Goal: Transaction & Acquisition: Purchase product/service

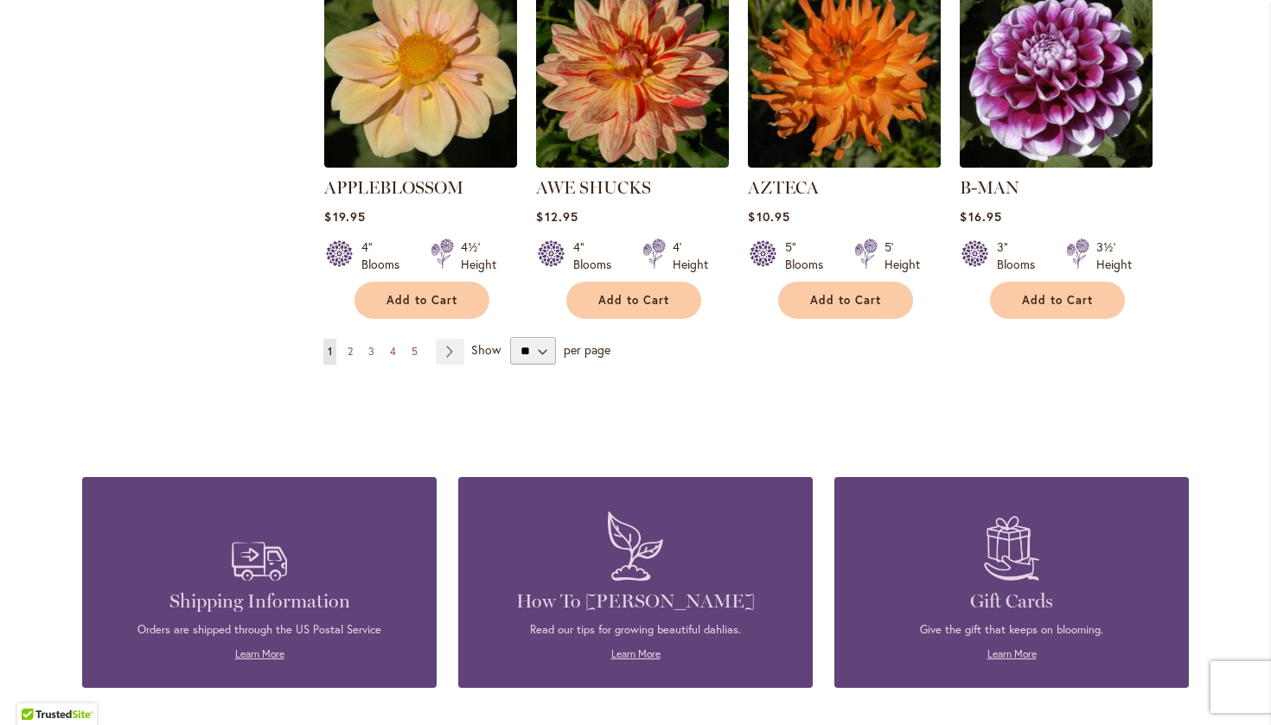
scroll to position [1551, 0]
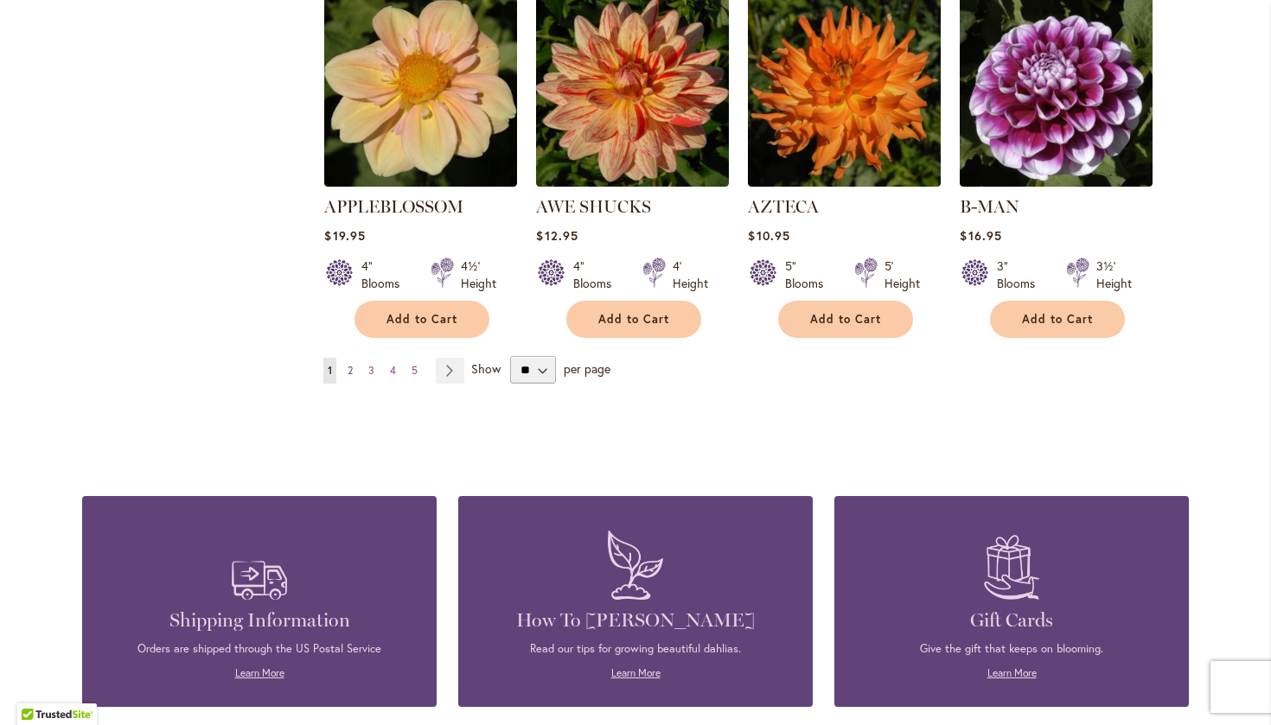
click at [353, 364] on span "2" at bounding box center [349, 370] width 5 height 13
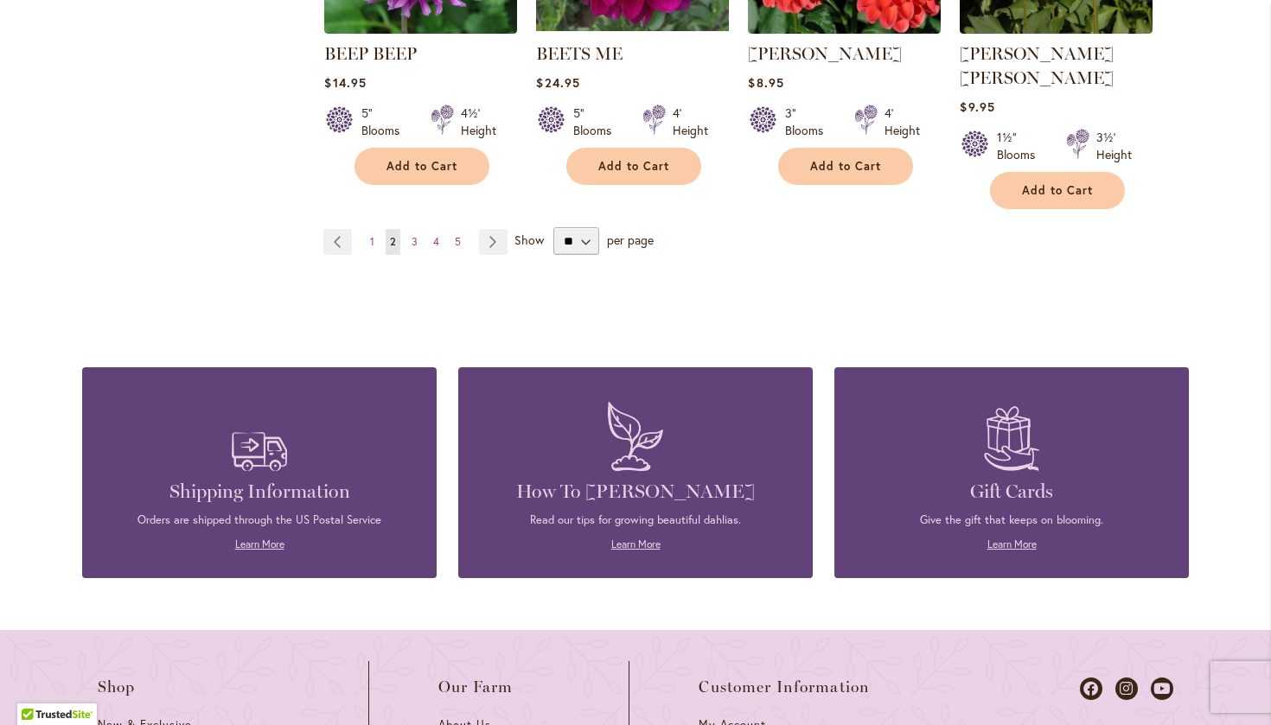
scroll to position [1697, 0]
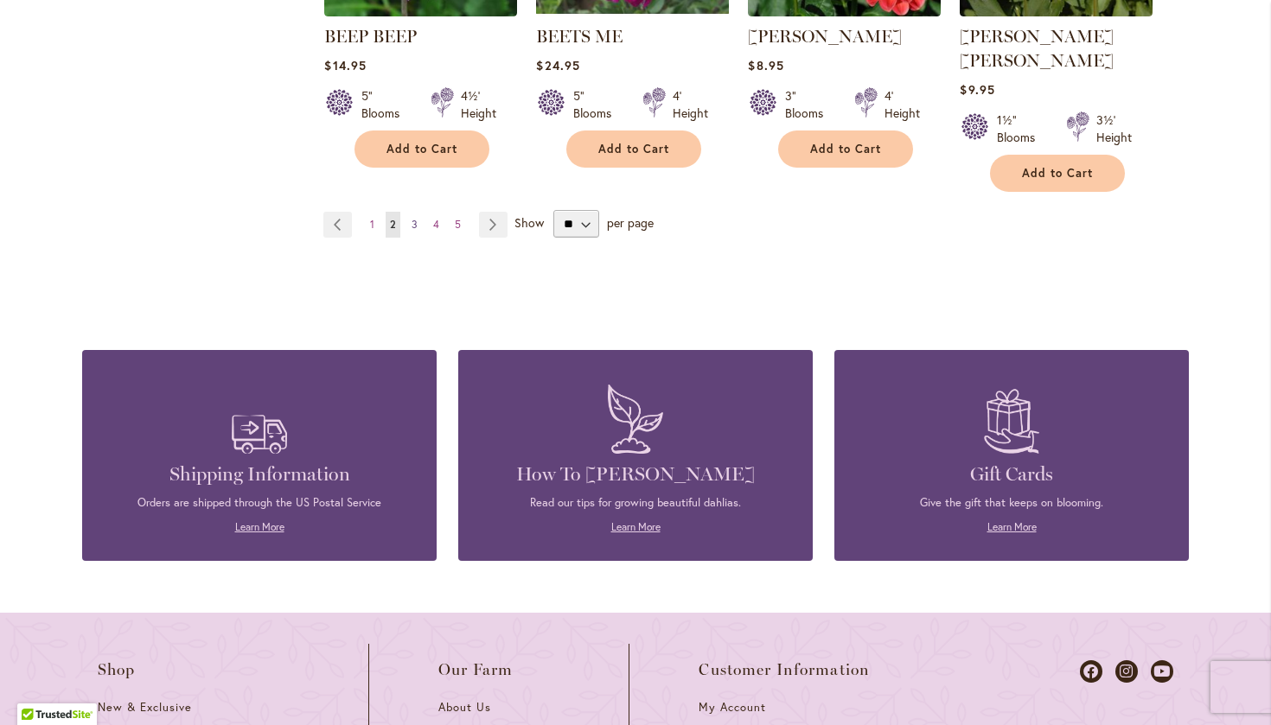
click at [414, 212] on link "Page 3" at bounding box center [414, 225] width 15 height 26
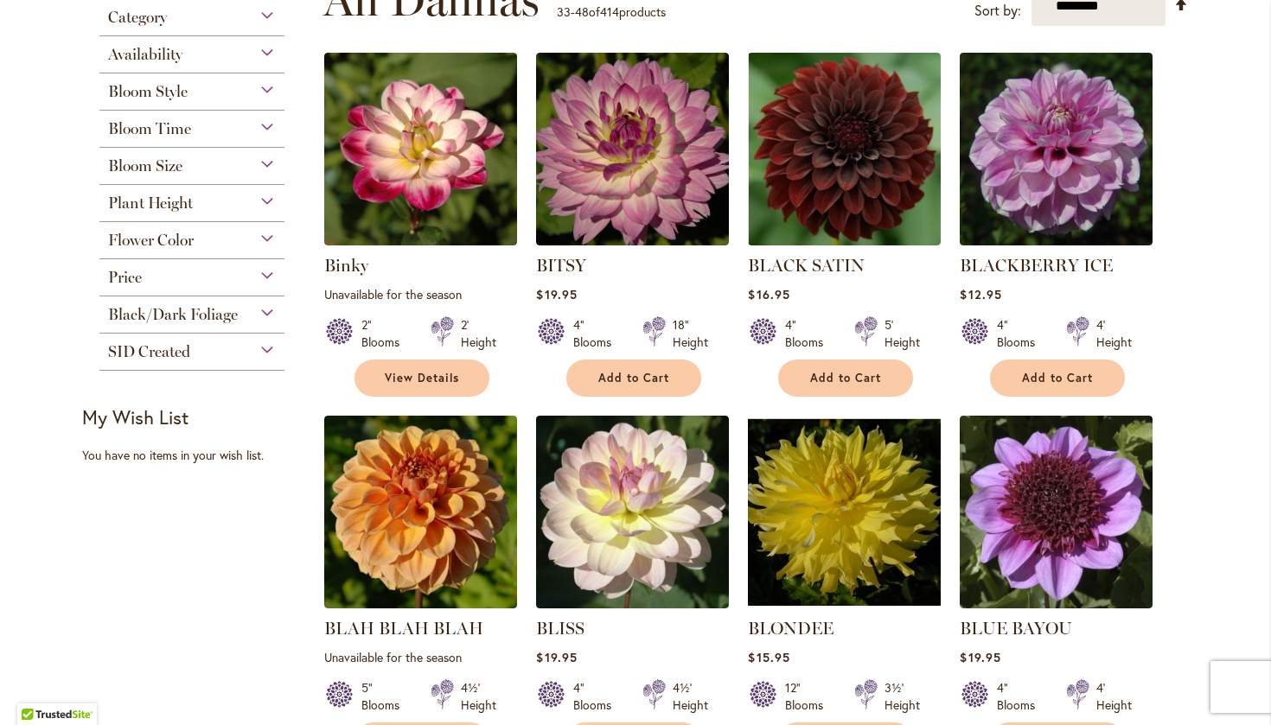
scroll to position [377, 0]
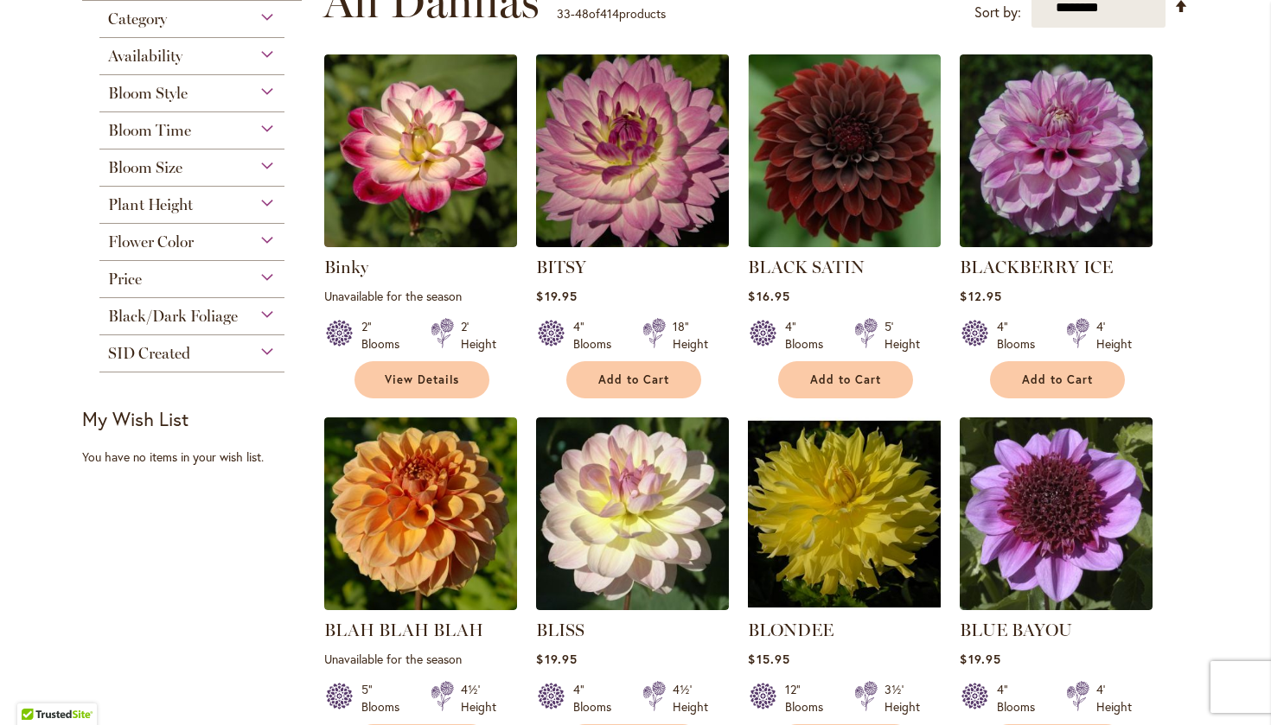
click at [625, 146] on img at bounding box center [633, 151] width 202 height 202
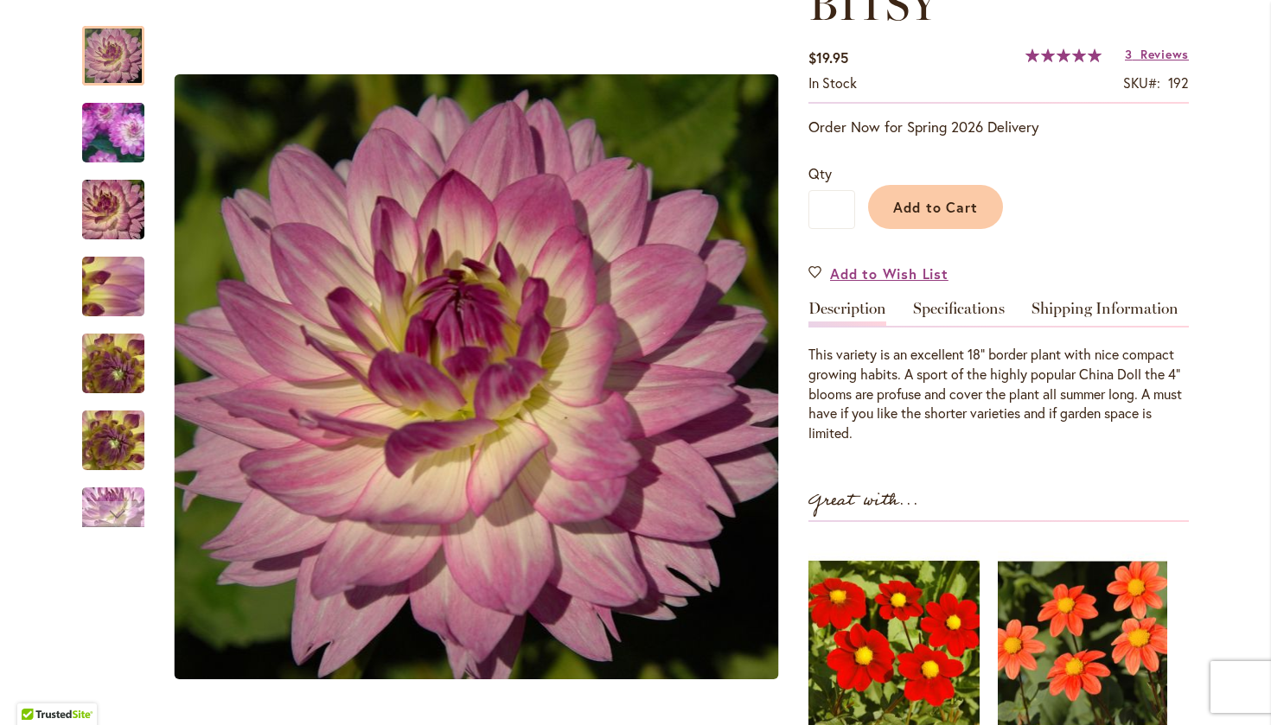
scroll to position [293, 0]
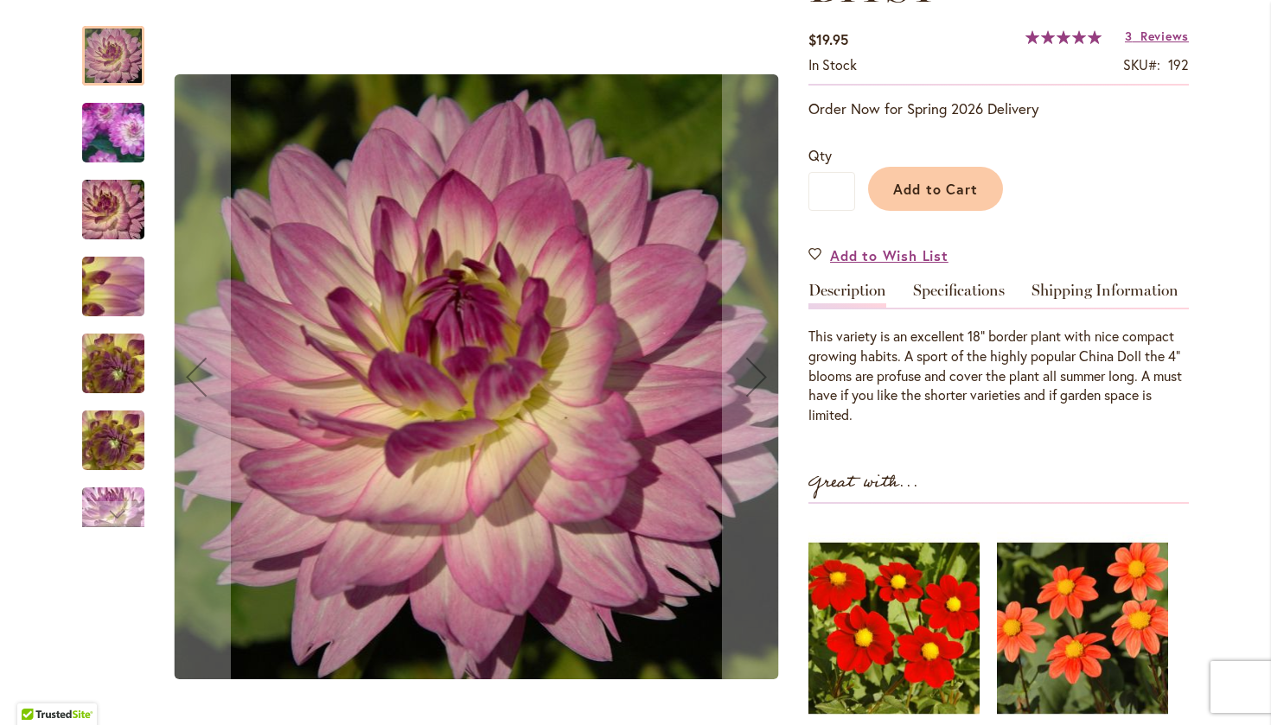
click at [110, 366] on img "BITSY" at bounding box center [113, 363] width 124 height 93
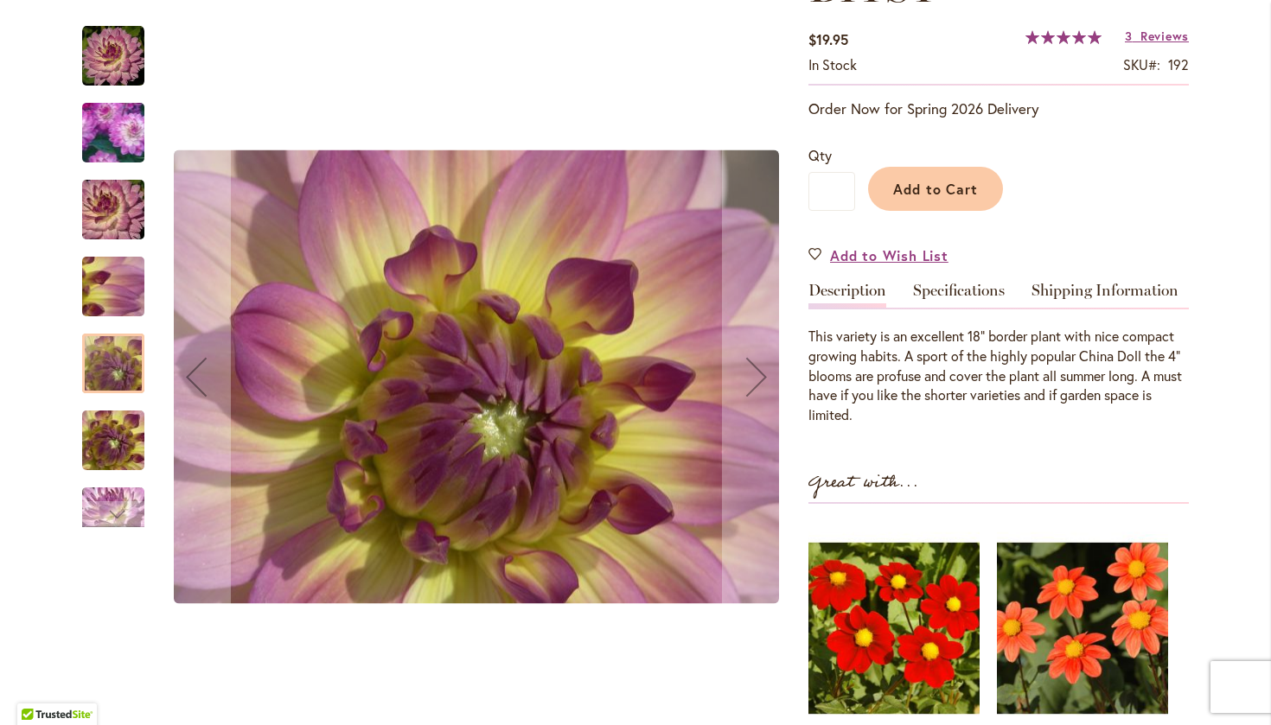
click at [117, 291] on img "BITSY" at bounding box center [113, 286] width 124 height 93
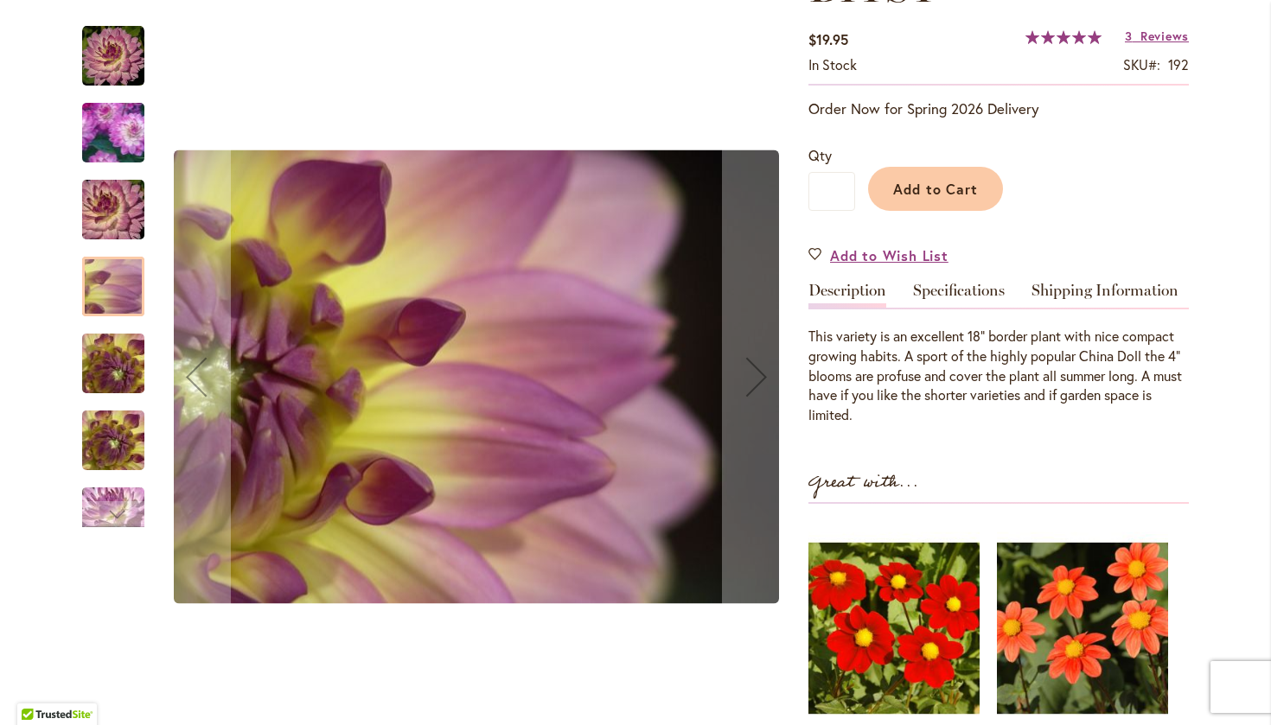
click at [128, 232] on img "BITSY" at bounding box center [113, 210] width 124 height 83
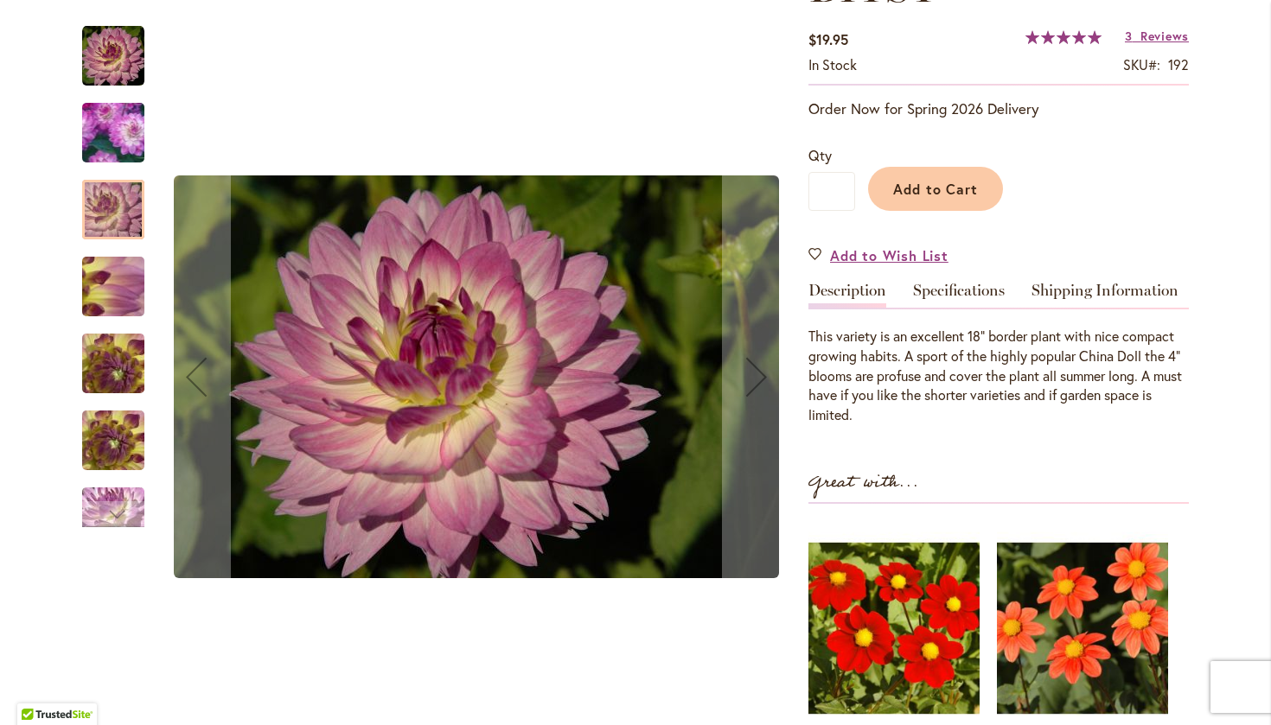
click at [127, 464] on img "BITSY" at bounding box center [113, 440] width 124 height 93
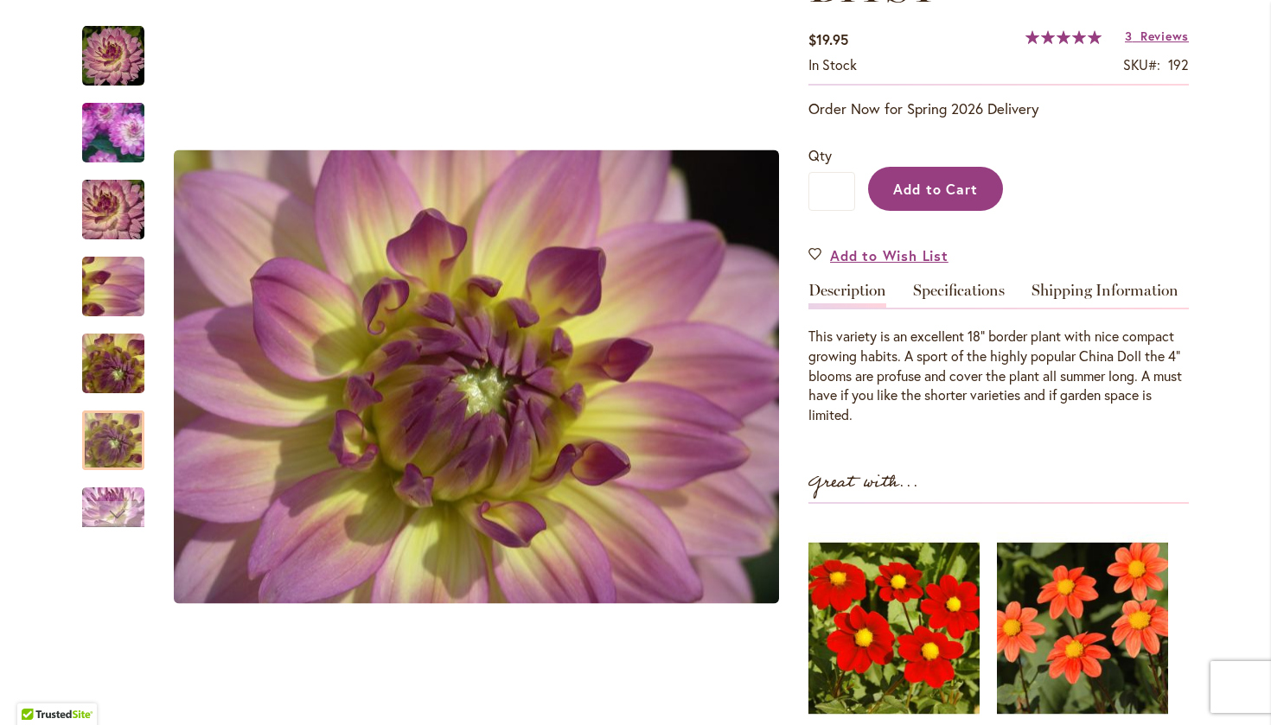
click at [945, 193] on span "Add to Cart" at bounding box center [936, 189] width 86 height 18
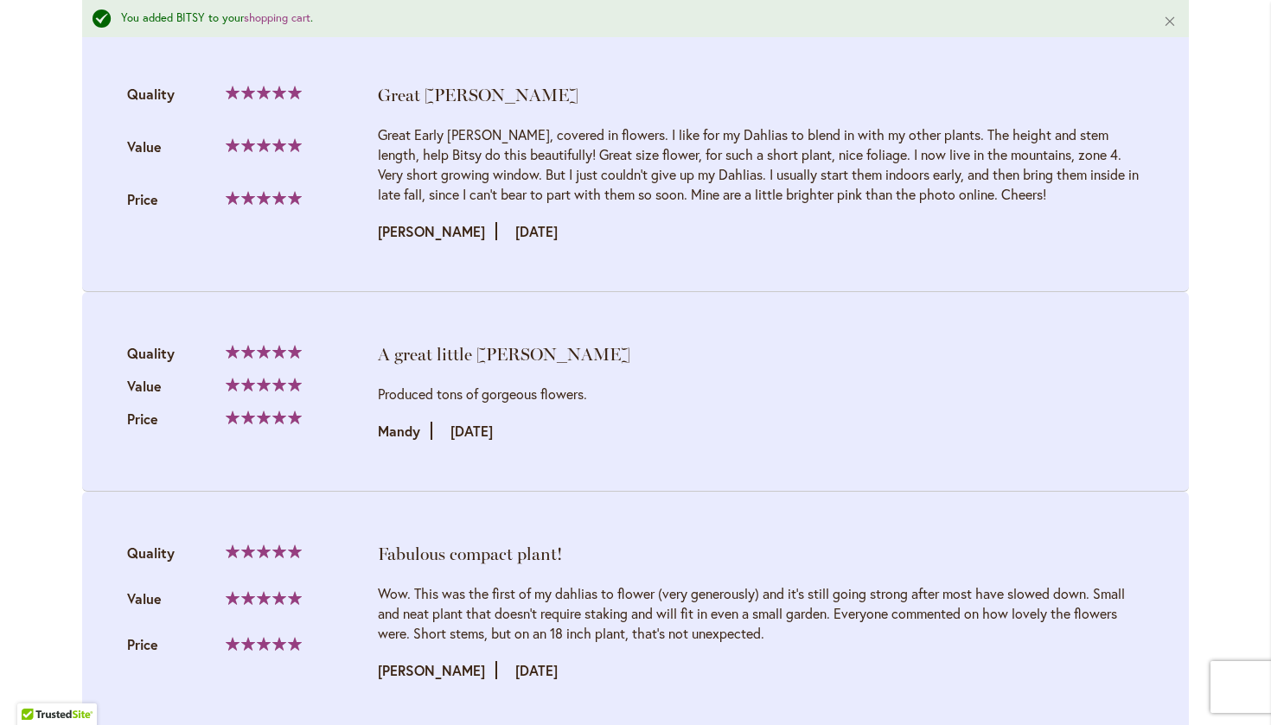
scroll to position [1893, 0]
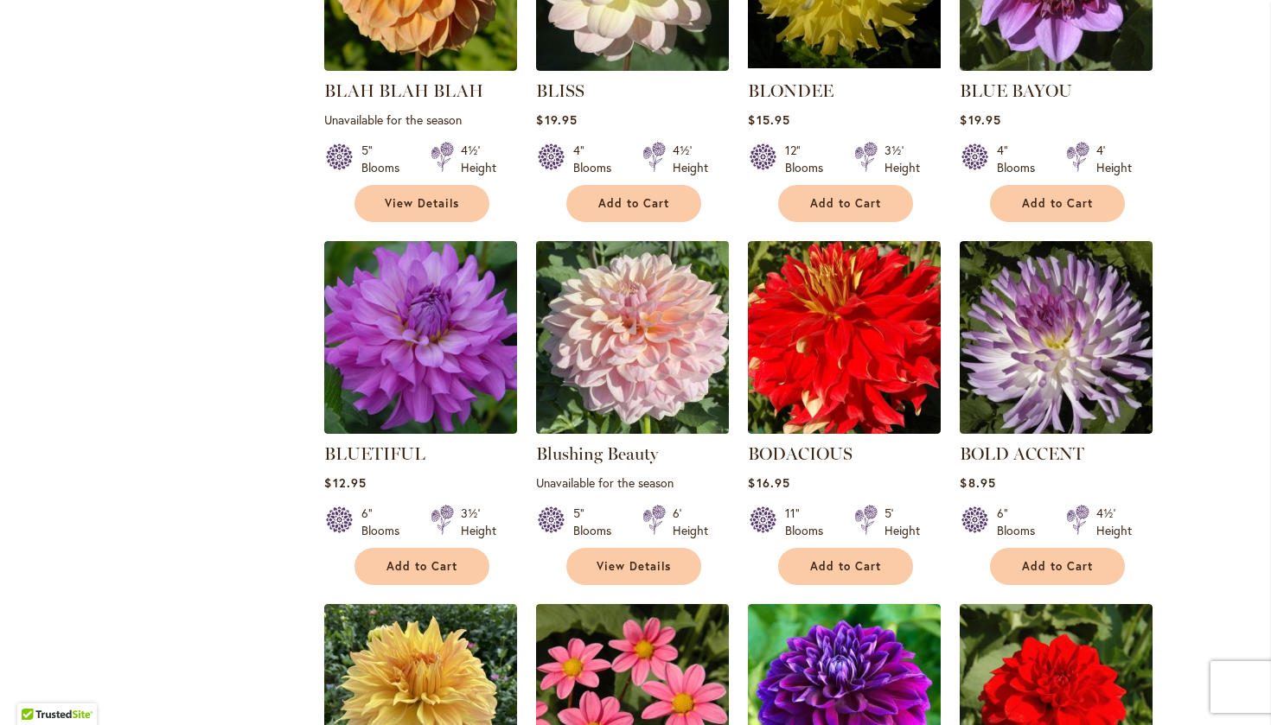
scroll to position [925, 0]
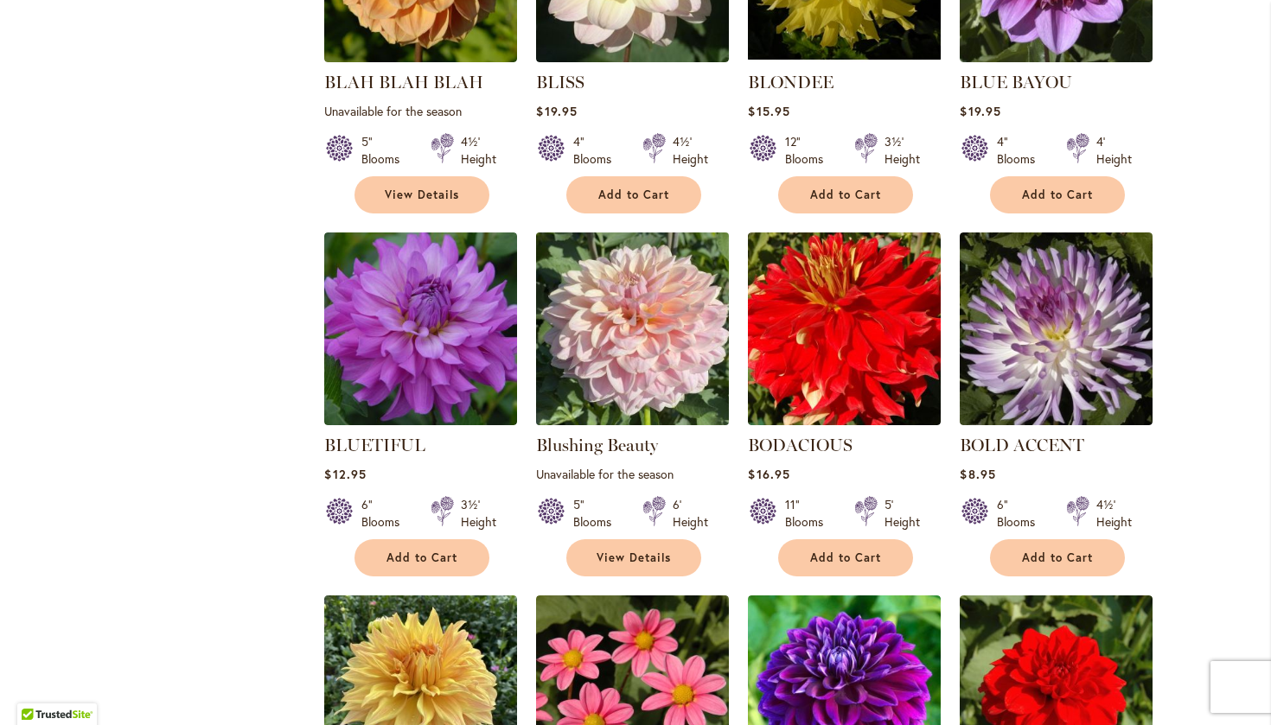
click at [631, 349] on img at bounding box center [633, 329] width 202 height 202
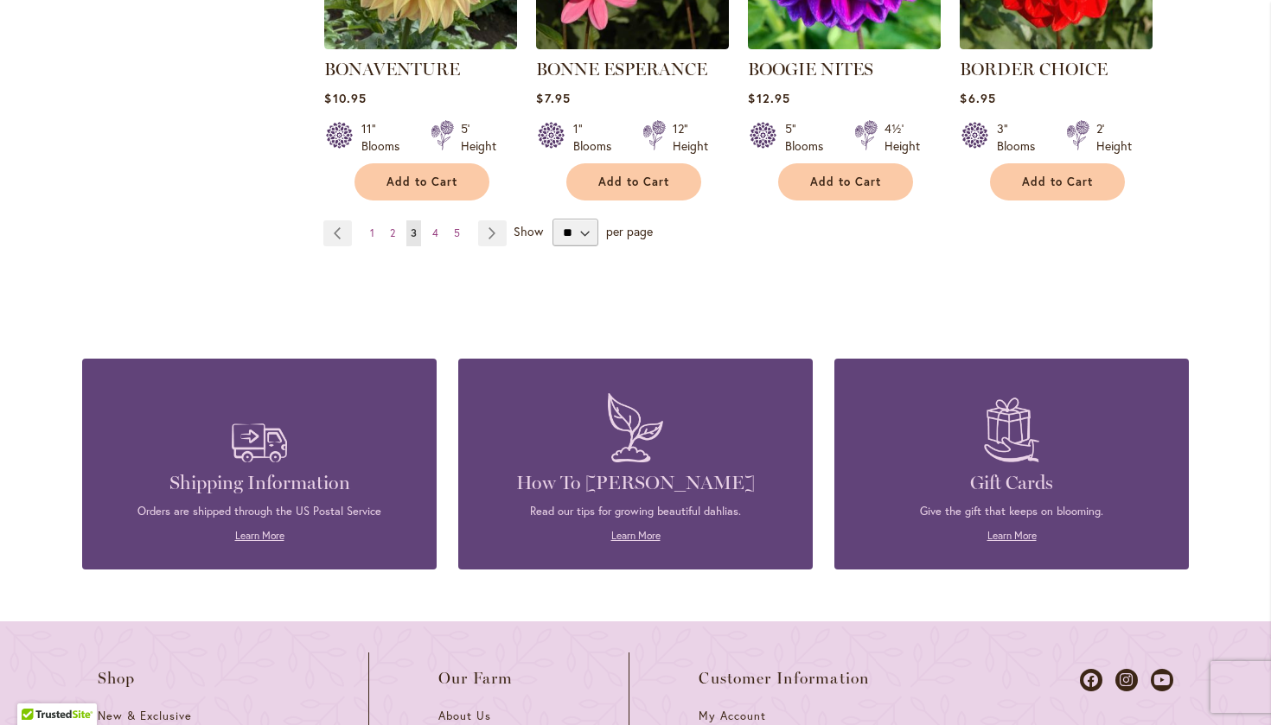
scroll to position [1628, 0]
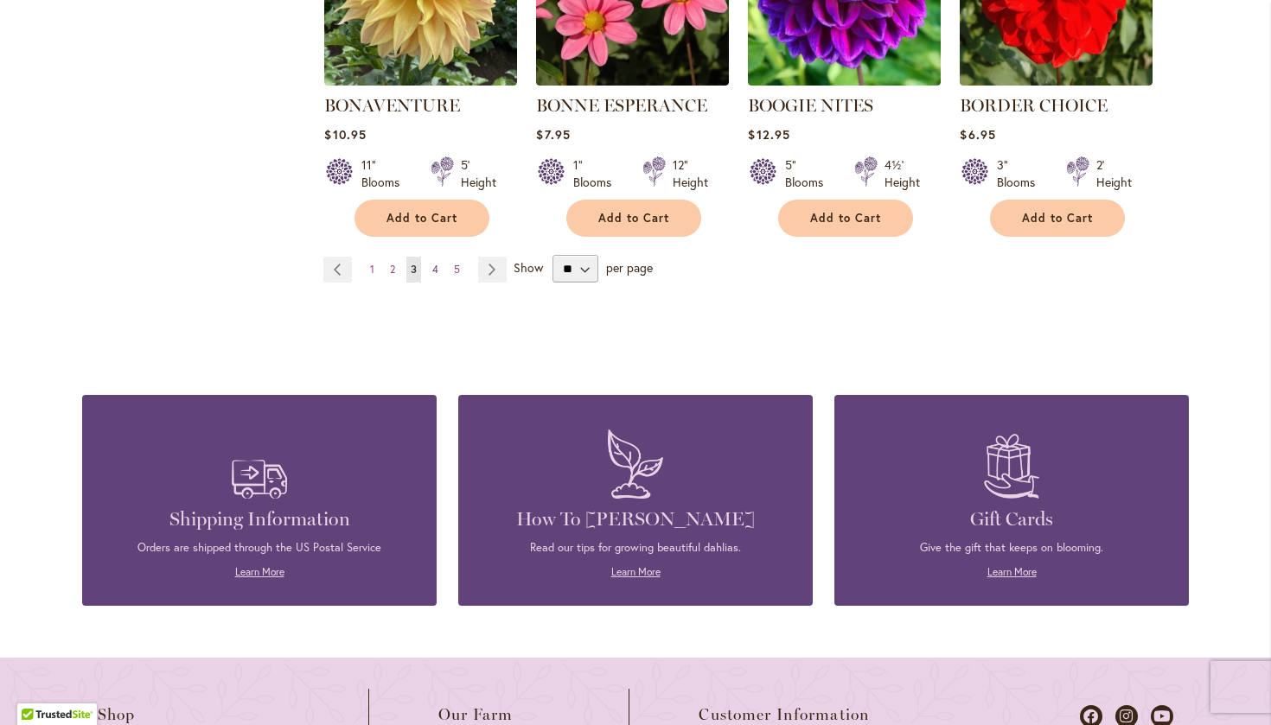
click at [435, 263] on span "4" at bounding box center [435, 269] width 6 height 13
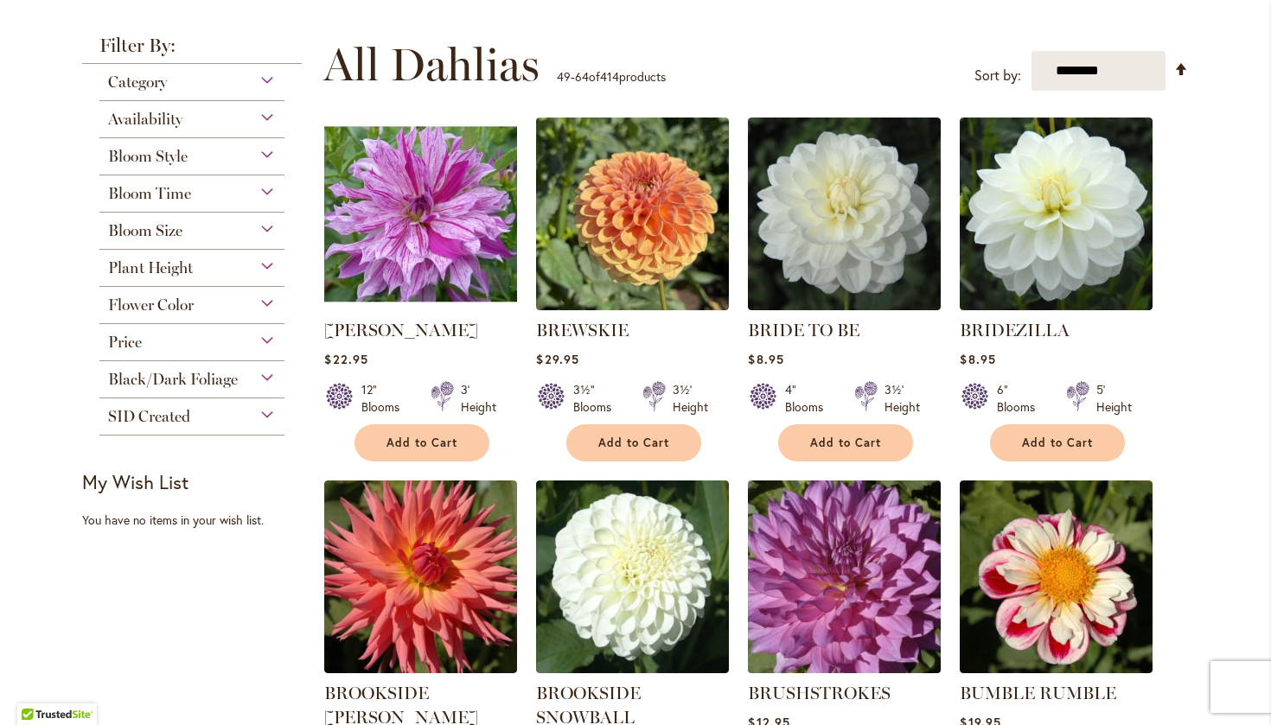
scroll to position [311, 0]
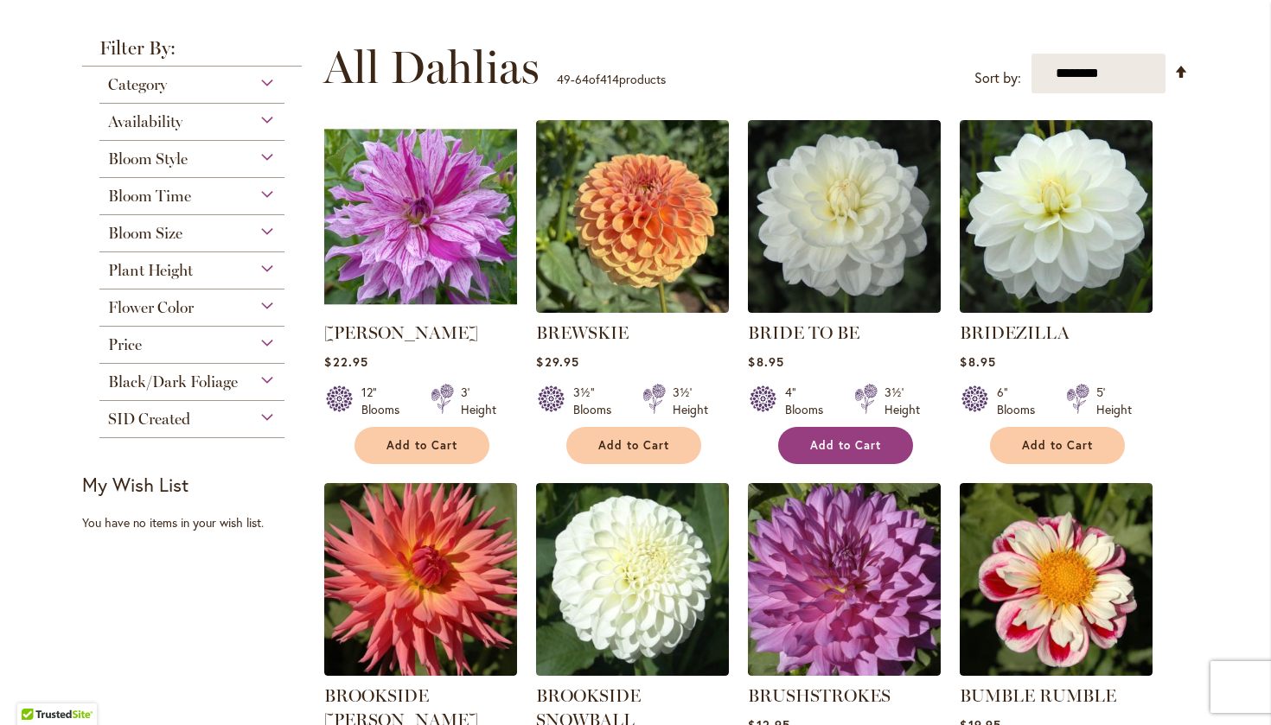
click at [835, 443] on span "Add to Cart" at bounding box center [845, 445] width 71 height 15
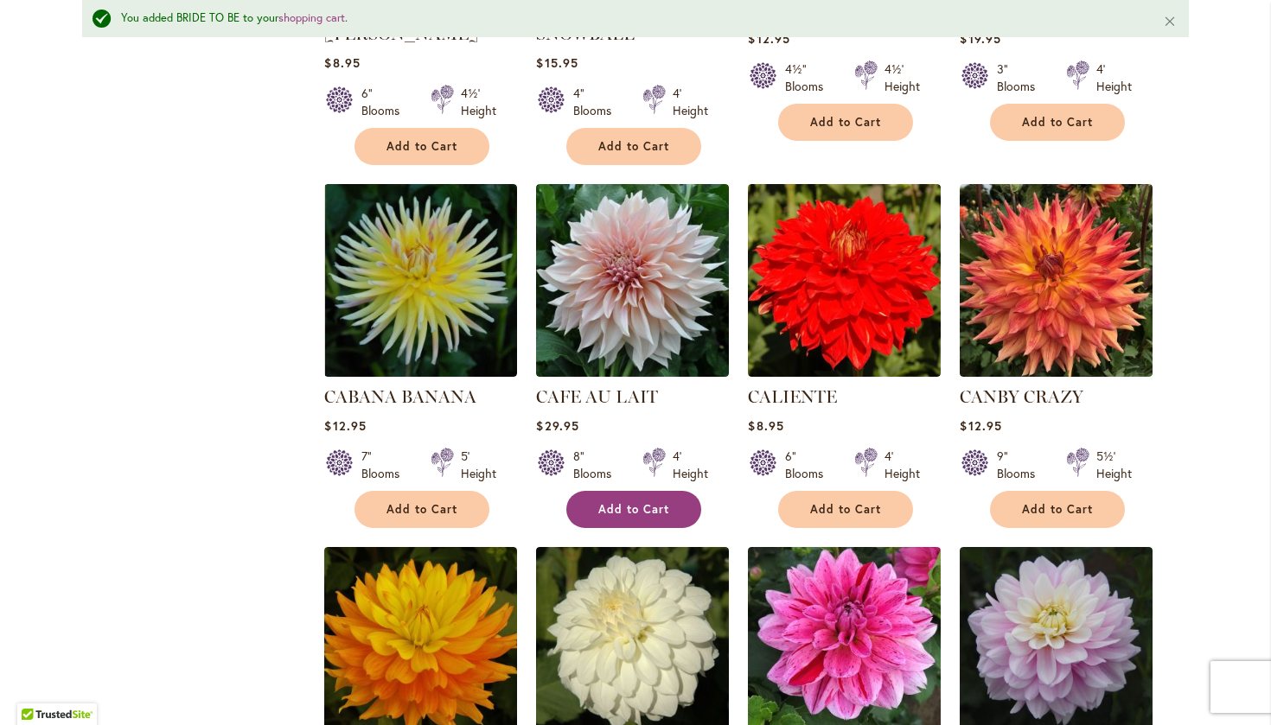
scroll to position [1045, 0]
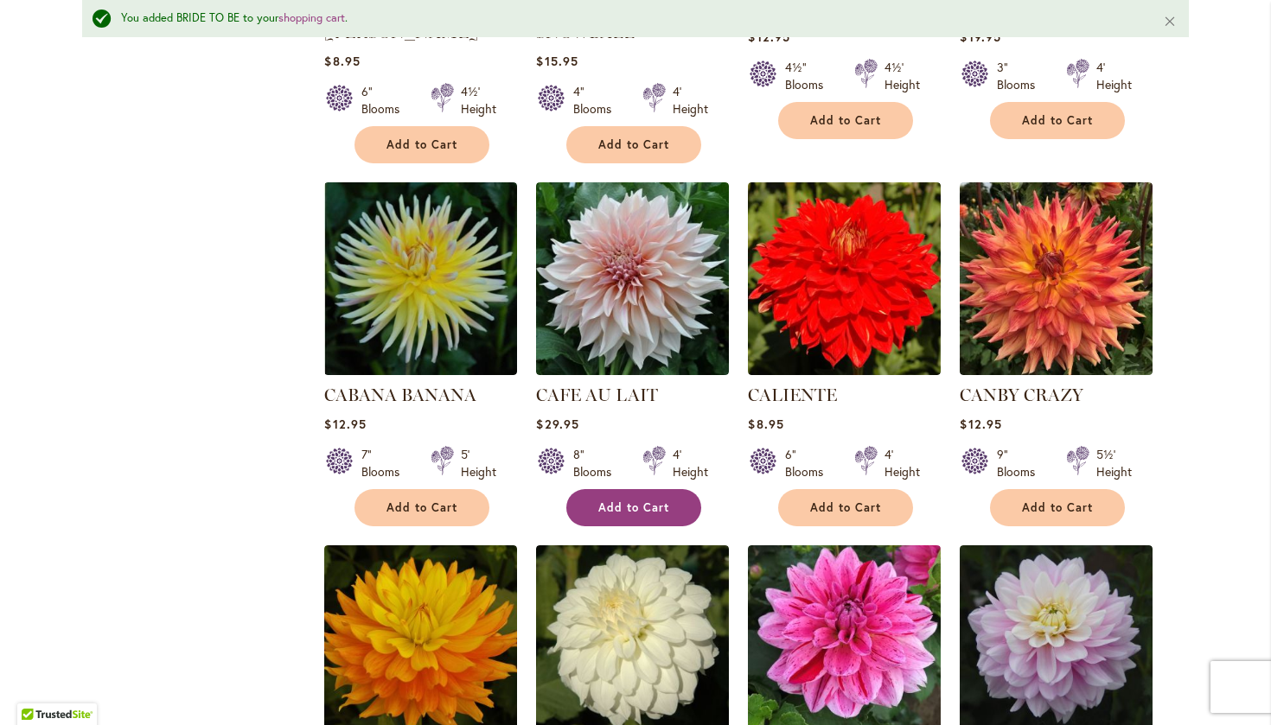
click at [633, 508] on span "Add to Cart" at bounding box center [633, 508] width 71 height 15
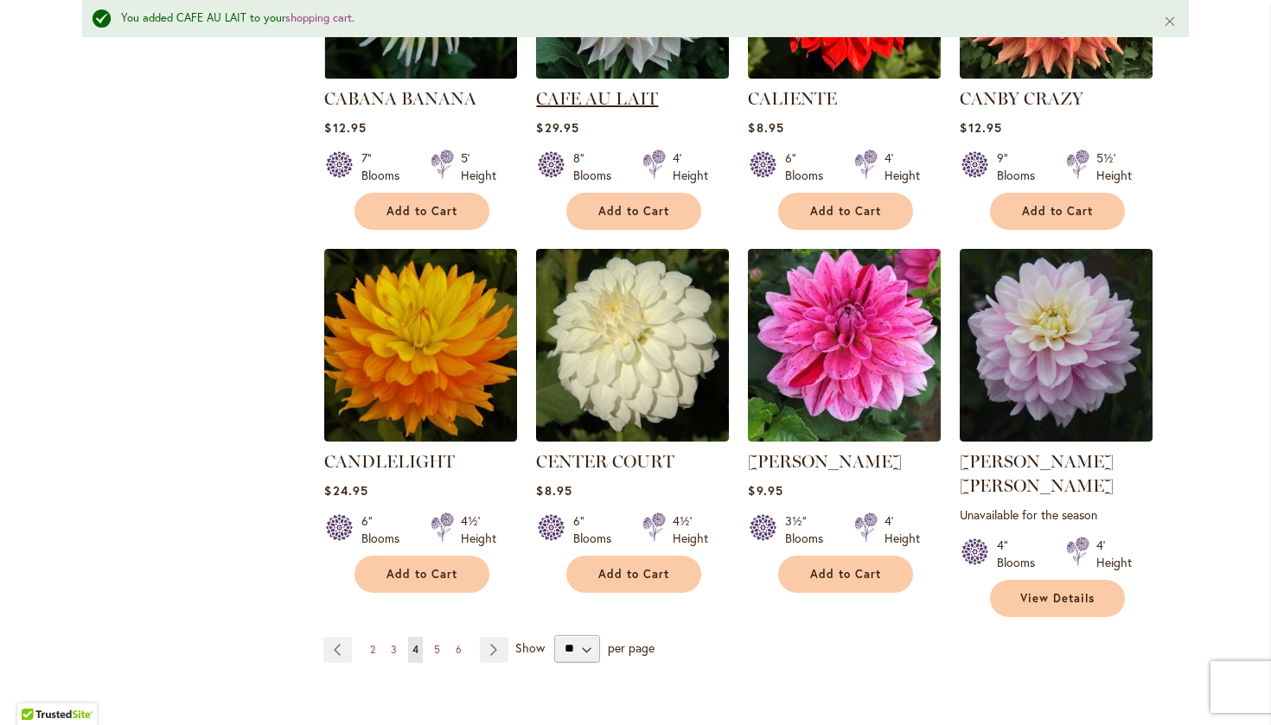
scroll to position [1342, 0]
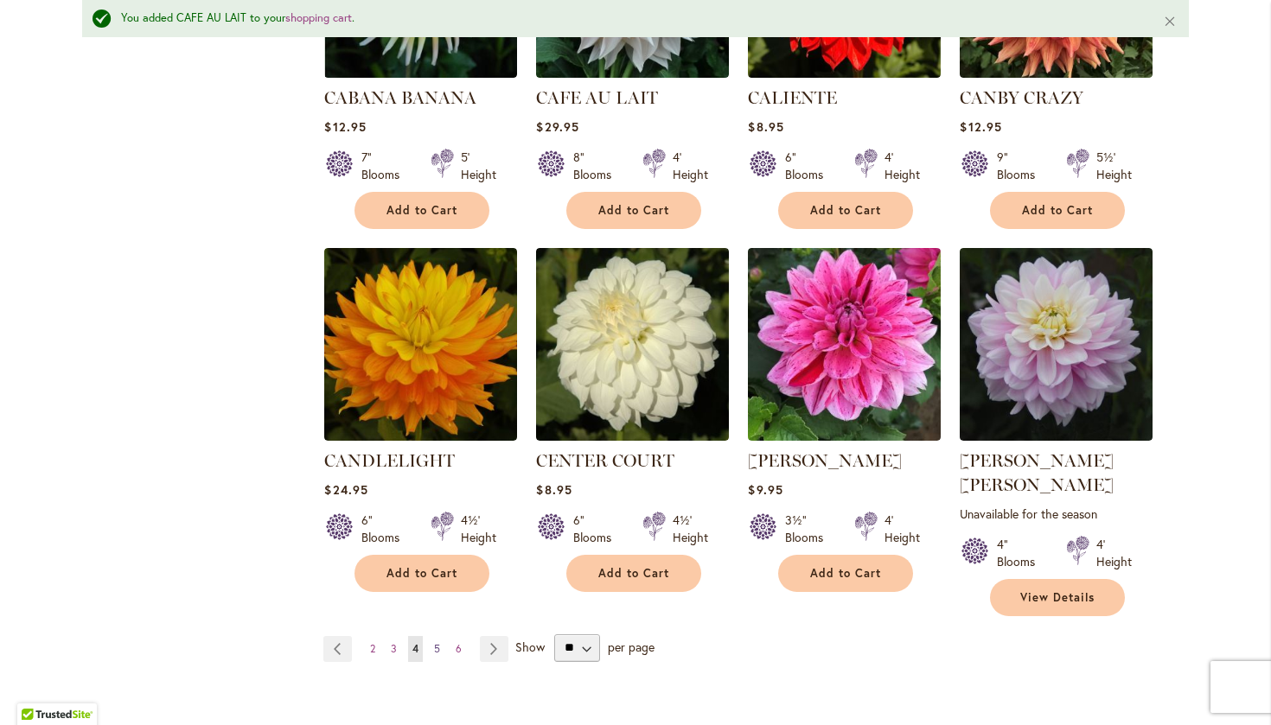
click at [439, 642] on span "5" at bounding box center [437, 648] width 6 height 13
